Goal: Task Accomplishment & Management: Use online tool/utility

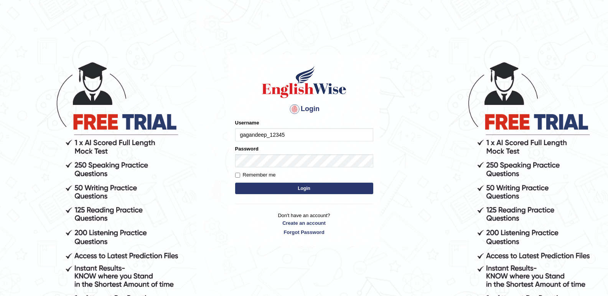
type input "gagandeep_12345"
click at [238, 176] on input "Remember me" at bounding box center [237, 175] width 5 height 5
checkbox input "true"
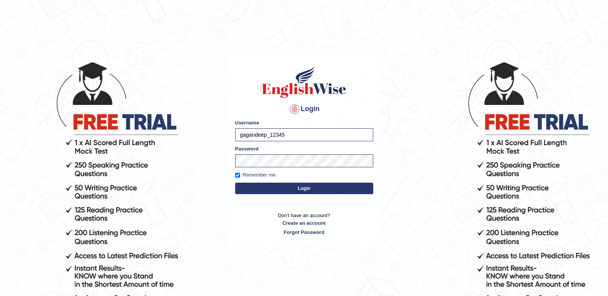
click at [252, 184] on button "Login" at bounding box center [304, 189] width 138 height 12
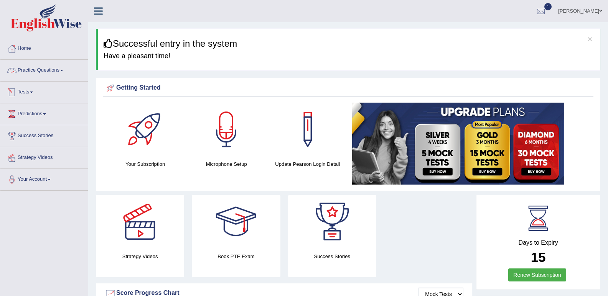
click at [22, 92] on link "Tests" at bounding box center [43, 91] width 87 height 19
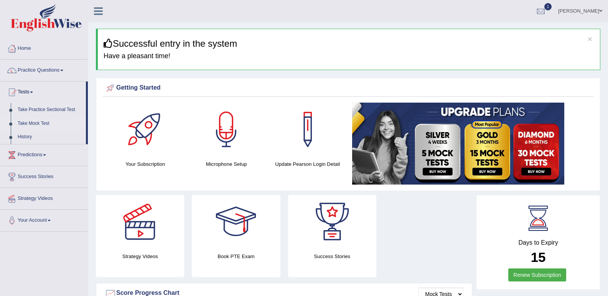
click at [28, 125] on link "Take Mock Test" at bounding box center [50, 124] width 72 height 14
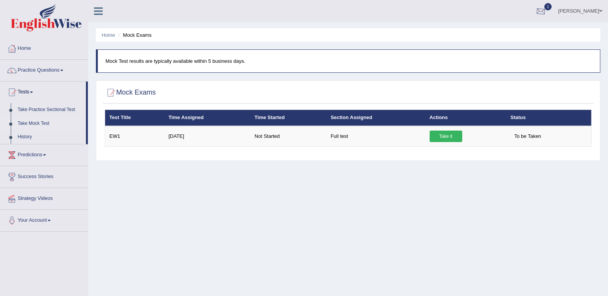
click at [546, 10] on div at bounding box center [541, 12] width 12 height 12
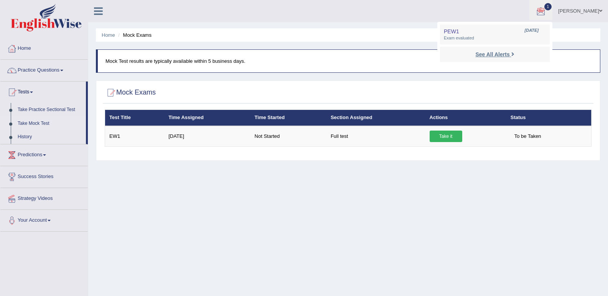
click at [509, 55] on strong "See All Alerts" at bounding box center [492, 54] width 34 height 6
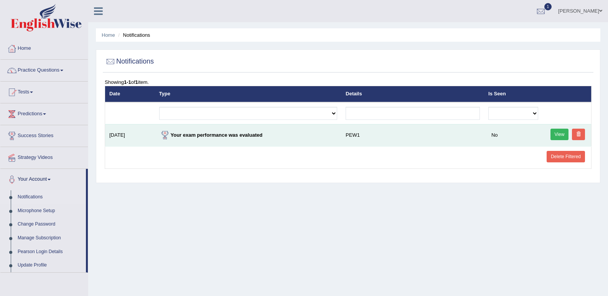
click at [558, 133] on link "View" at bounding box center [559, 135] width 18 height 12
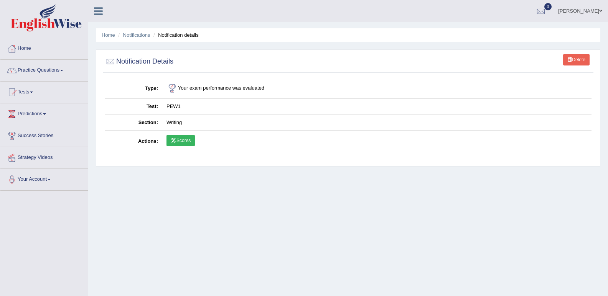
click at [576, 59] on link "Delete" at bounding box center [576, 60] width 26 height 12
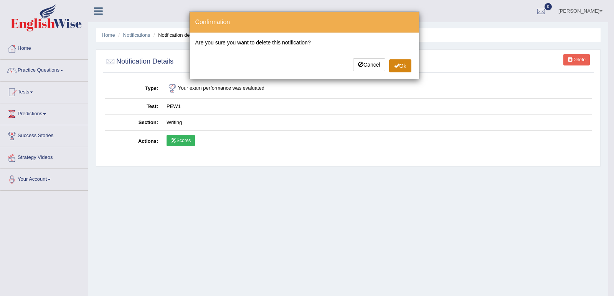
click at [401, 66] on button "Ok" at bounding box center [400, 65] width 22 height 13
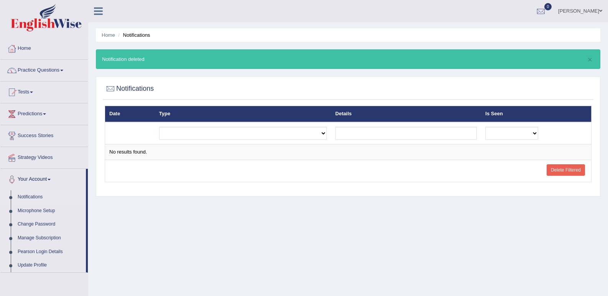
click at [103, 31] on li "Home" at bounding box center [108, 34] width 13 height 7
click at [108, 34] on link "Home" at bounding box center [108, 35] width 13 height 6
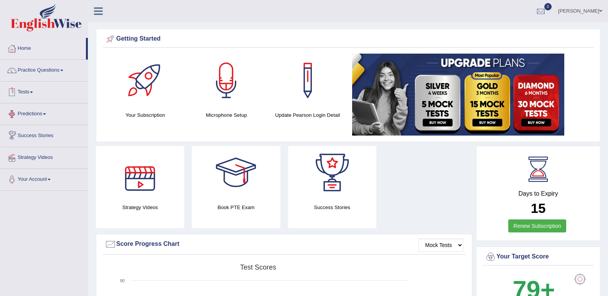
click at [25, 89] on link "Tests" at bounding box center [43, 91] width 87 height 19
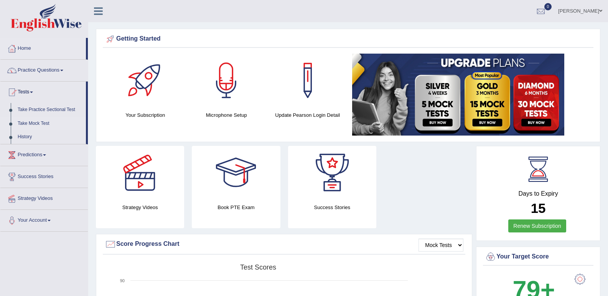
click at [38, 122] on link "Take Mock Test" at bounding box center [50, 124] width 72 height 14
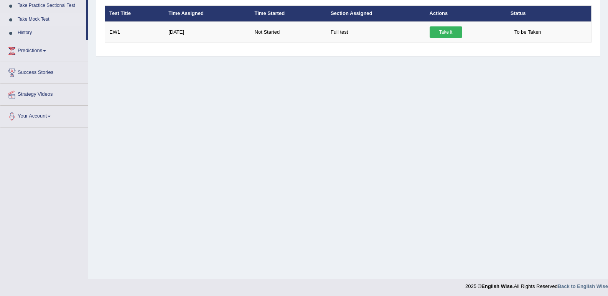
scroll to position [106, 0]
